Goal: Find contact information: Find contact information

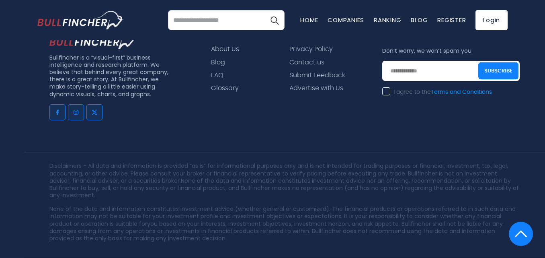
scroll to position [653, 0]
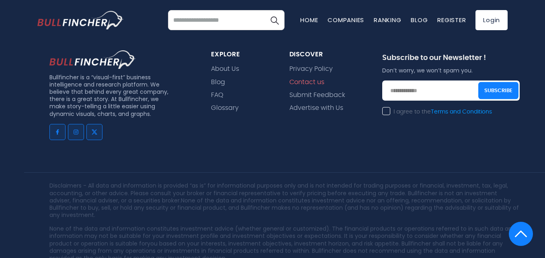
click at [301, 79] on link "Contact us" at bounding box center [307, 82] width 35 height 8
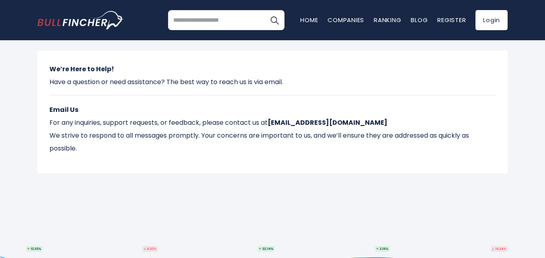
drag, startPoint x: 270, startPoint y: 123, endPoint x: 359, endPoint y: 120, distance: 88.5
click at [359, 120] on p "Email Us For any inquiries, support requests, or feedback, please contact us at…" at bounding box center [272, 128] width 446 height 51
drag, startPoint x: 322, startPoint y: 119, endPoint x: 309, endPoint y: 123, distance: 14.1
copy p "contact@bullfincher.io"
